Goal: Contribute content

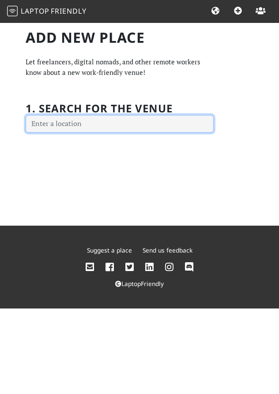
click at [159, 127] on input "text" at bounding box center [120, 124] width 188 height 18
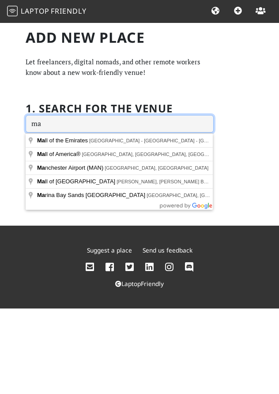
type input "m"
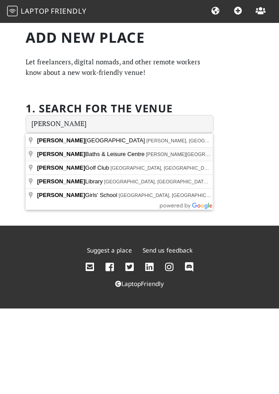
type input "Withington Baths & Leisure Centre, Burton Road, Withington, Manchester, UK"
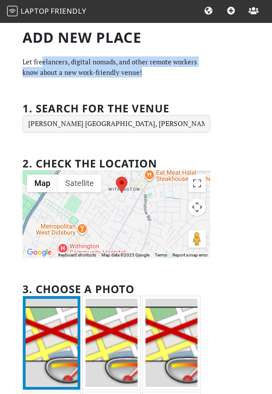
drag, startPoint x: 41, startPoint y: 61, endPoint x: 187, endPoint y: 76, distance: 146.7
click at [187, 76] on p "Let freelancers, digital nomads, and other remote workers know about a new work…" at bounding box center [116, 66] width 188 height 21
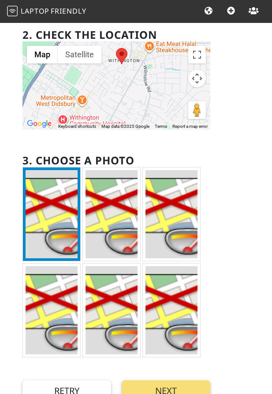
scroll to position [155, 0]
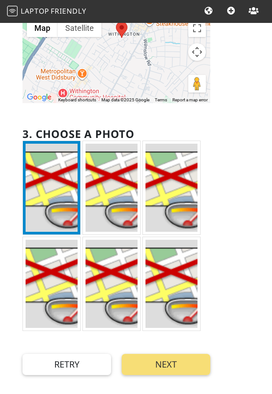
click at [65, 201] on img at bounding box center [52, 188] width 52 height 88
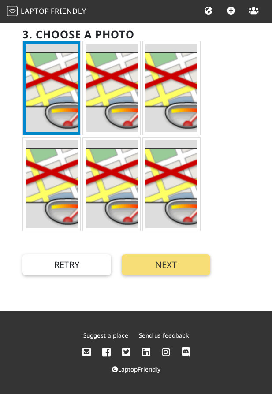
scroll to position [0, 0]
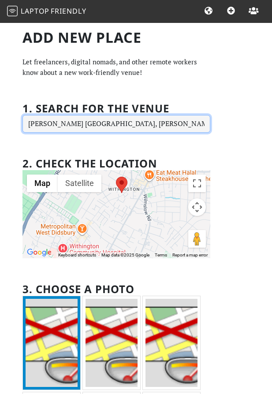
click at [118, 126] on input "Withington Baths & Leisure Centre, Burton Road, Withington, Manchester, UK" at bounding box center [116, 124] width 188 height 18
drag, startPoint x: 29, startPoint y: 124, endPoint x: 289, endPoint y: 137, distance: 260.4
click at [272, 137] on html "Laptop Friendly All Cities Suggest Places Join Community Add new Place Let free…" at bounding box center [136, 197] width 272 height 394
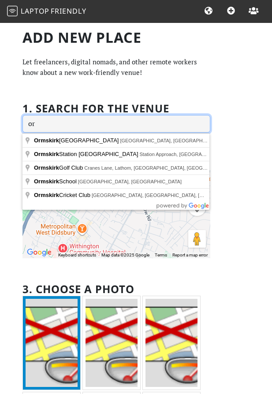
type input "o"
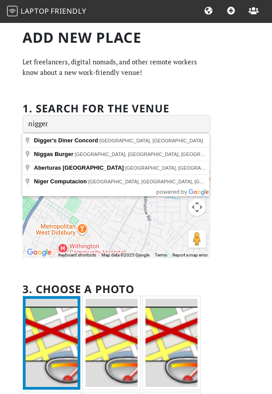
type input "Niggas Burger, Caracas, Capital District, Venezuela"
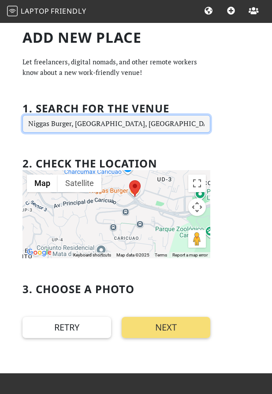
click at [95, 127] on input "Niggas Burger, Caracas, Capital District, Venezuela" at bounding box center [116, 124] width 188 height 18
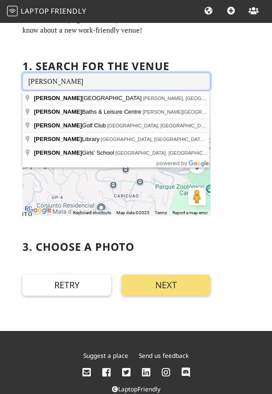
scroll to position [37, 0]
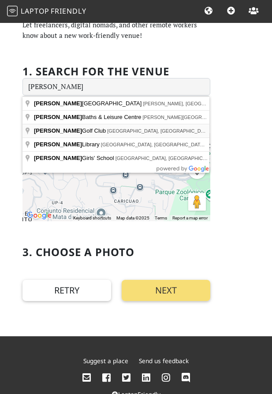
type input "Withington Golf Club, Palatine Road, Manchester, UK"
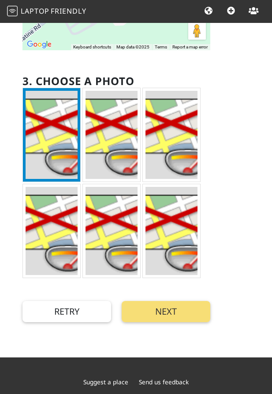
scroll to position [217, 0]
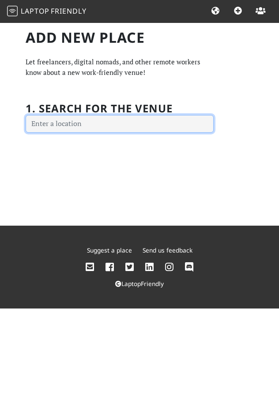
click at [175, 130] on input "text" at bounding box center [120, 124] width 188 height 18
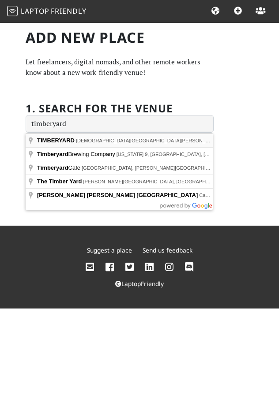
type input "TIMBERYARD, [DEMOGRAPHIC_DATA][GEOGRAPHIC_DATA][PERSON_NAME], [GEOGRAPHIC_DATA]…"
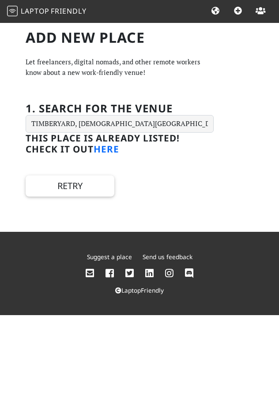
click at [114, 149] on link "here" at bounding box center [106, 149] width 26 height 12
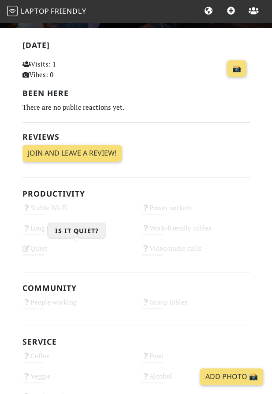
scroll to position [178, 0]
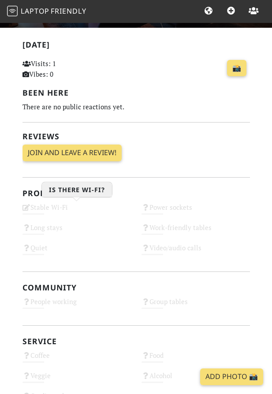
click at [61, 209] on div "Stable Wi-Fi Unknown" at bounding box center [76, 211] width 119 height 20
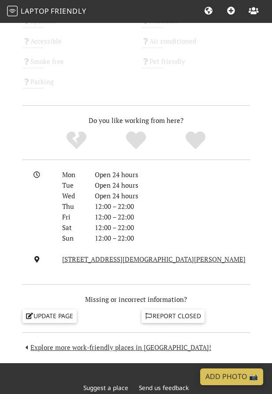
scroll to position [679, 0]
